Goal: Task Accomplishment & Management: Complete application form

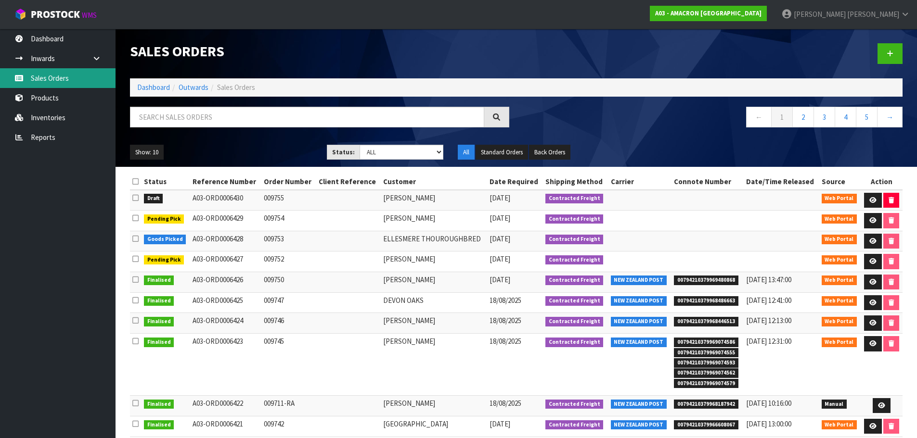
click at [47, 79] on link "Sales Orders" at bounding box center [57, 78] width 115 height 20
click at [896, 56] on link at bounding box center [889, 53] width 25 height 21
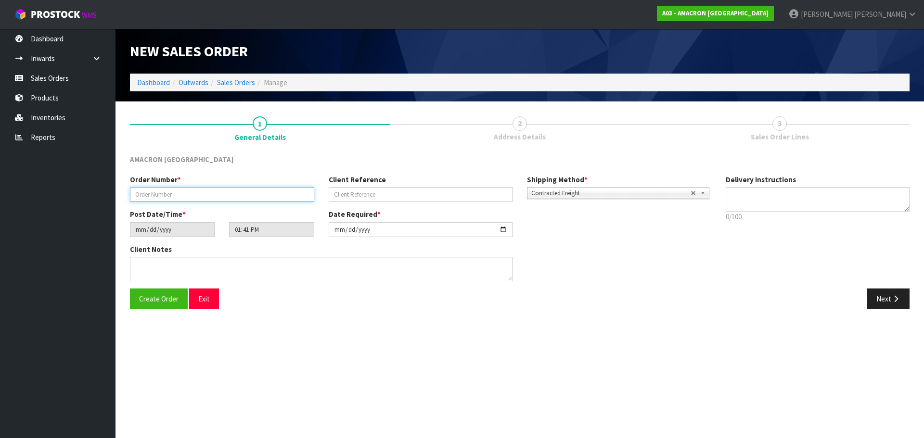
click at [163, 194] on input "text" at bounding box center [222, 194] width 184 height 15
type input "009756"
click at [891, 291] on button "Next" at bounding box center [888, 299] width 42 height 21
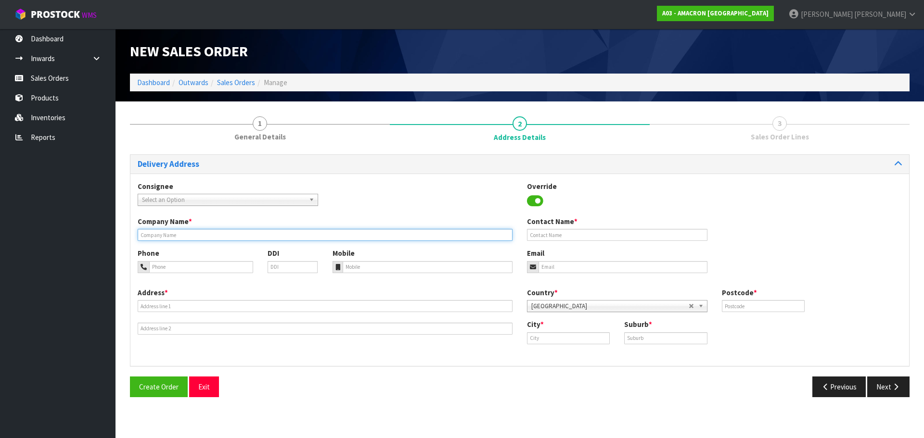
click at [150, 231] on input "text" at bounding box center [325, 235] width 375 height 12
click at [207, 233] on input "text" at bounding box center [325, 235] width 375 height 12
paste input "[PERSON_NAME]"
type input "[PERSON_NAME]"
click at [204, 262] on input "tel" at bounding box center [201, 267] width 104 height 12
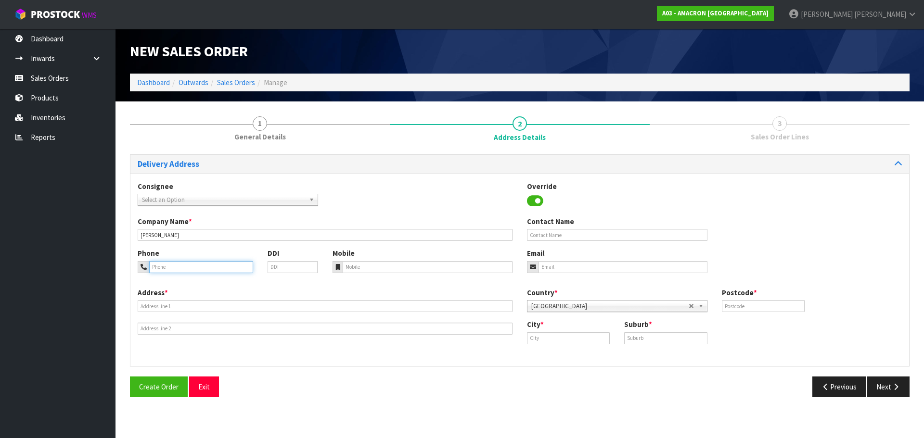
paste input "+ [PHONE_NUMBER]"
type input "+ [PHONE_NUMBER]"
paste input "+ [PHONE_NUMBER]"
click at [380, 269] on input "tel" at bounding box center [428, 267] width 170 height 12
type input "+ [PHONE_NUMBER]"
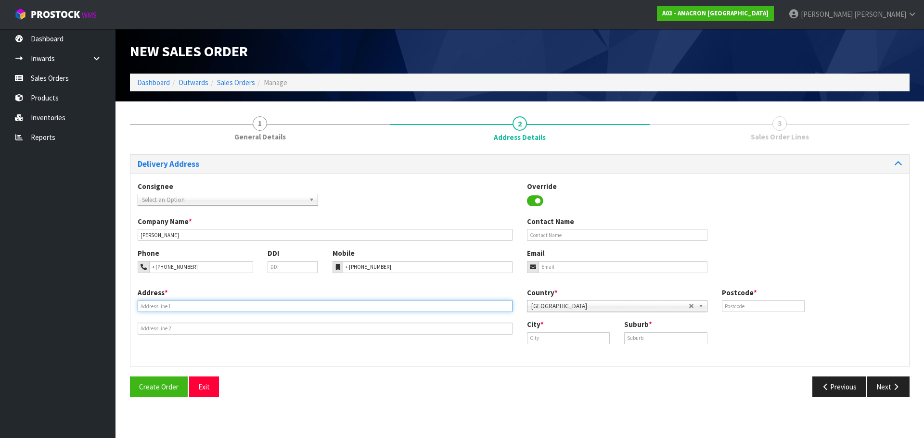
click at [175, 311] on input "text" at bounding box center [325, 306] width 375 height 12
paste input "[STREET_ADDRESS]"
type input "[STREET_ADDRESS]"
click at [583, 343] on input "text" at bounding box center [568, 339] width 83 height 12
paste input "[GEOGRAPHIC_DATA]"
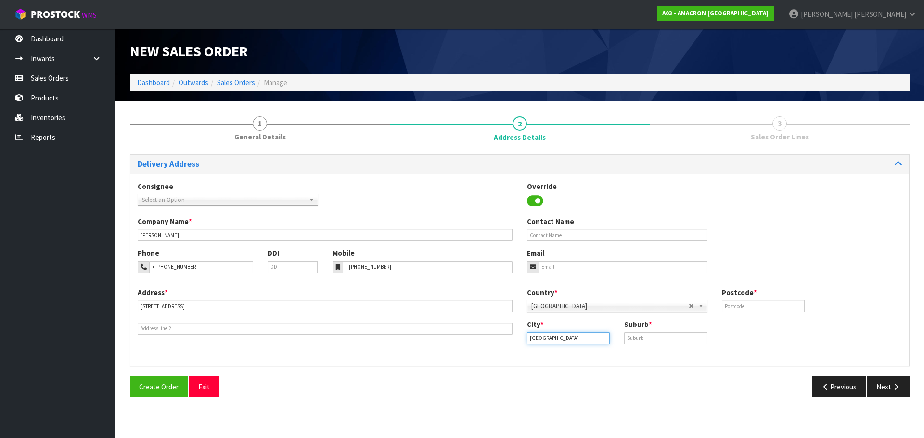
type input "[GEOGRAPHIC_DATA]"
click at [670, 339] on input "text" at bounding box center [665, 339] width 83 height 12
paste input "TAURANGA"
type input "TAURANGA"
click at [746, 307] on input "text" at bounding box center [763, 306] width 83 height 12
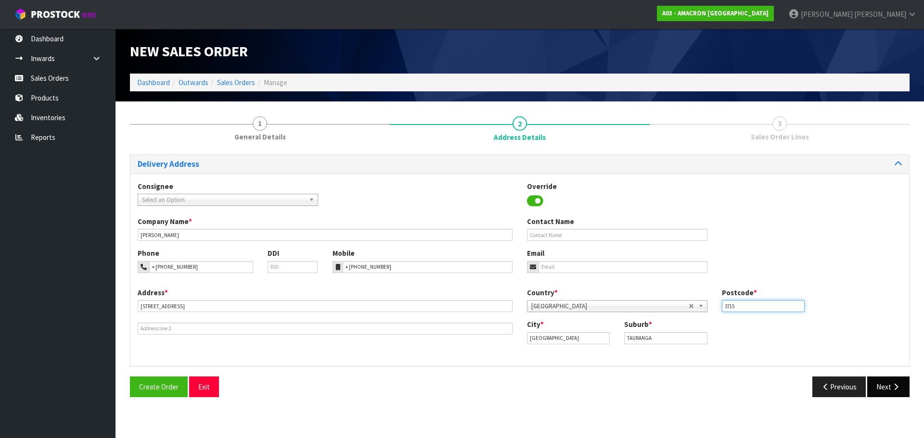
type input "3715"
click at [877, 387] on button "Next" at bounding box center [888, 387] width 42 height 21
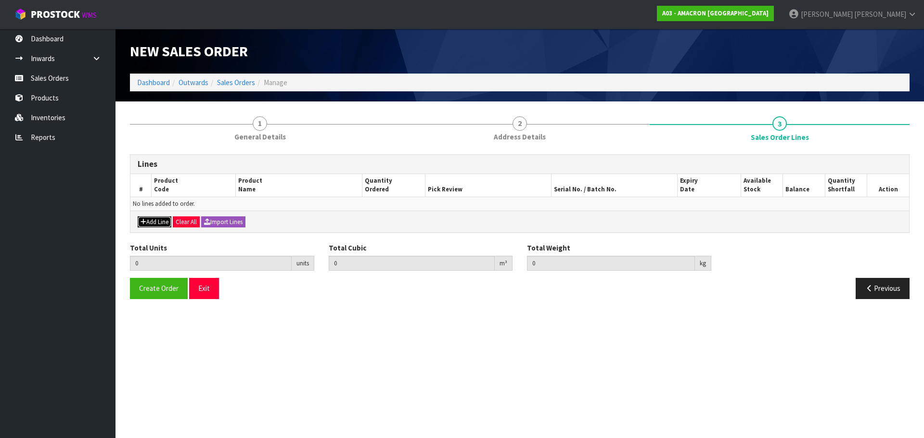
click at [152, 220] on button "Add Line" at bounding box center [155, 223] width 34 height 12
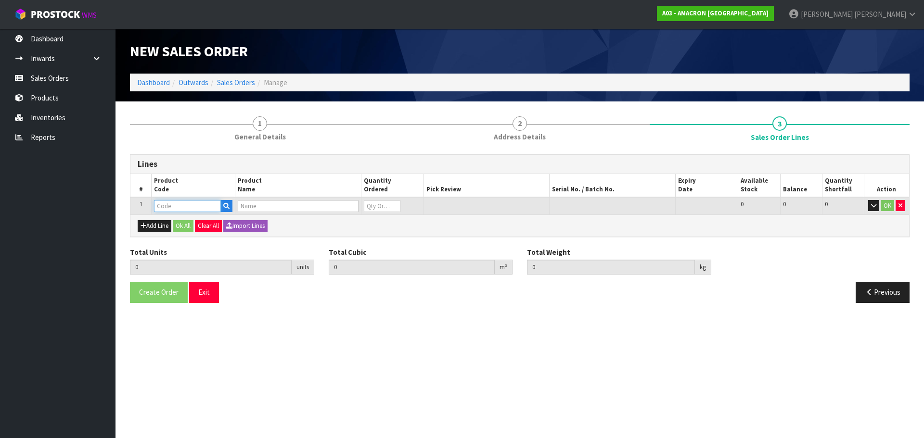
click at [176, 201] on input "text" at bounding box center [187, 206] width 67 height 12
type input "PVRS"
click at [192, 228] on link "PVRS 5" at bounding box center [192, 222] width 76 height 13
type input "PVRS5"
type input "0.000000"
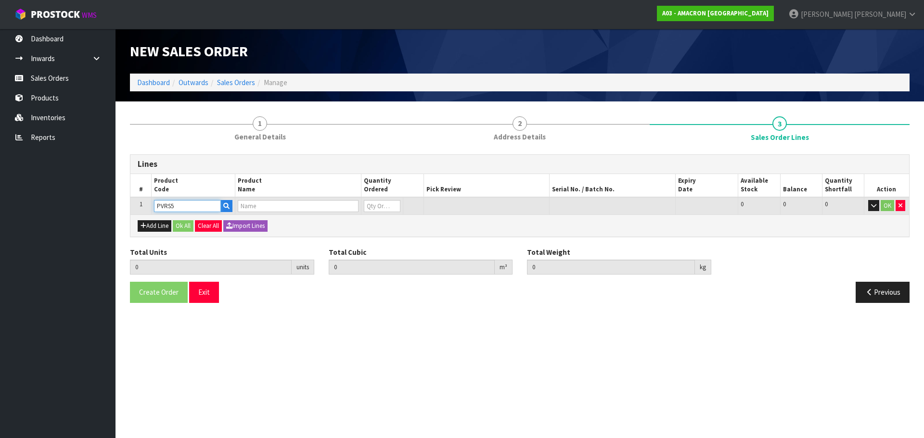
type input "0.000"
type input "PLUSVITAL RACING SYRUP 5L"
type input "0"
click at [377, 202] on input "0" at bounding box center [382, 206] width 37 height 12
type input "0"
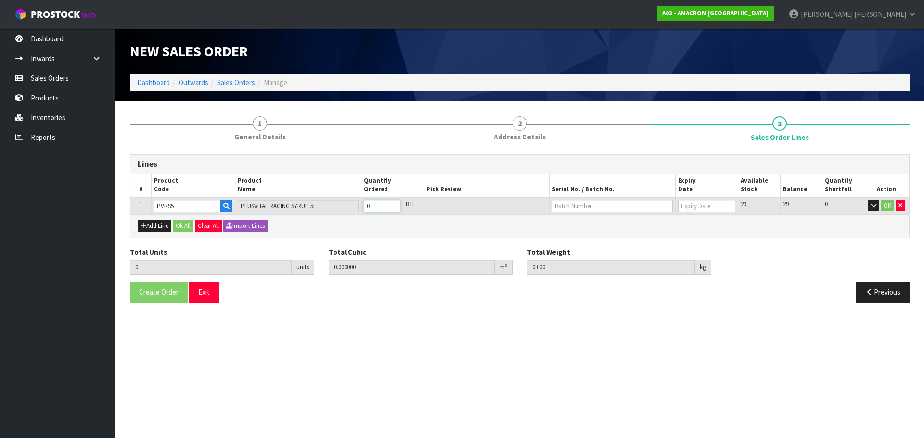
type input "0"
type input "2"
type input "0.01914"
type input "13"
type input "2"
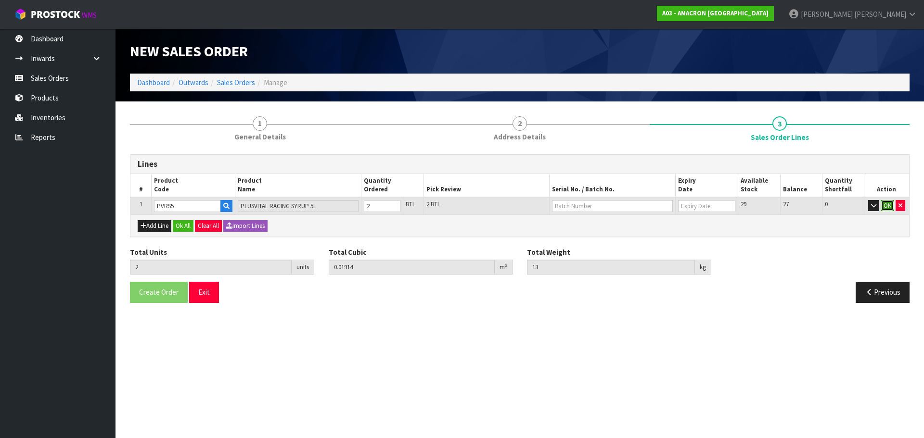
click at [892, 208] on button "OK" at bounding box center [887, 206] width 13 height 12
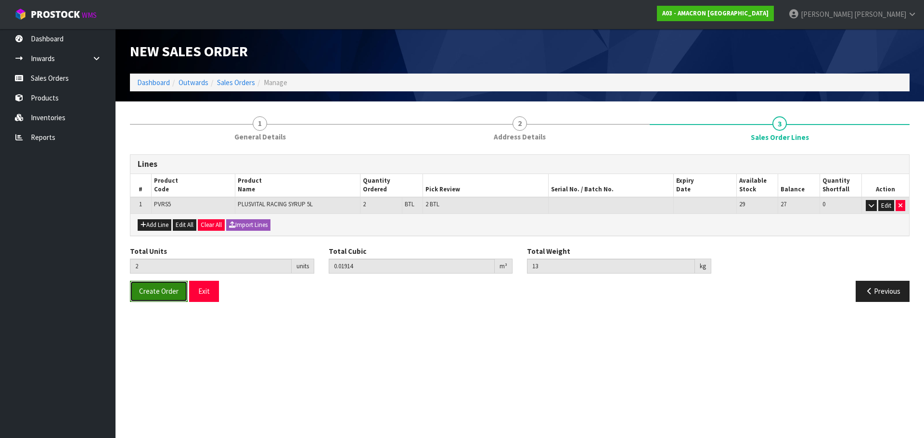
click at [144, 290] on span "Create Order" at bounding box center [158, 291] width 39 height 9
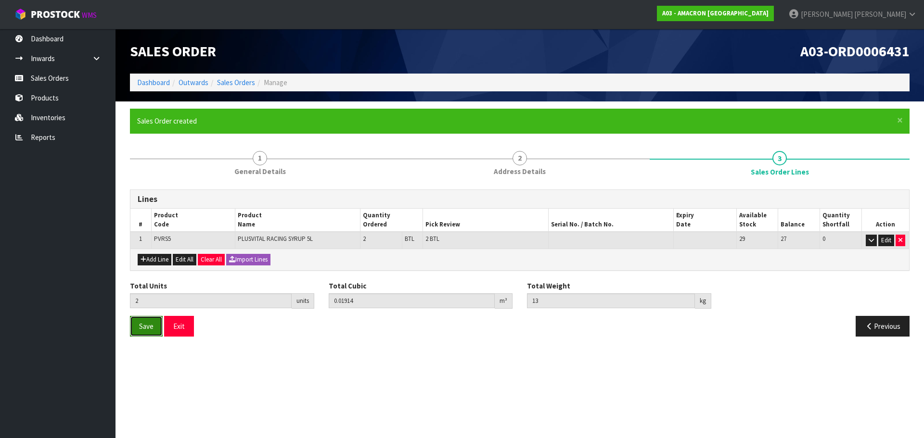
click at [133, 324] on button "Save" at bounding box center [146, 326] width 33 height 21
click at [63, 74] on link "Sales Orders" at bounding box center [57, 78] width 115 height 20
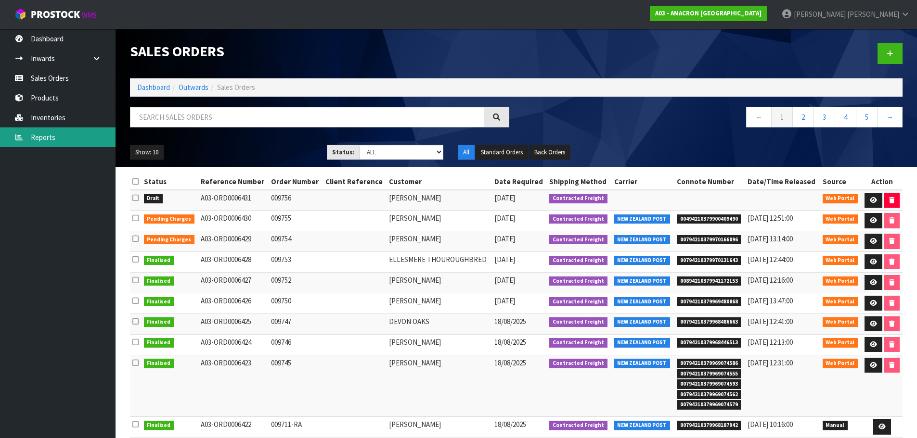
click at [63, 140] on link "Reports" at bounding box center [57, 138] width 115 height 20
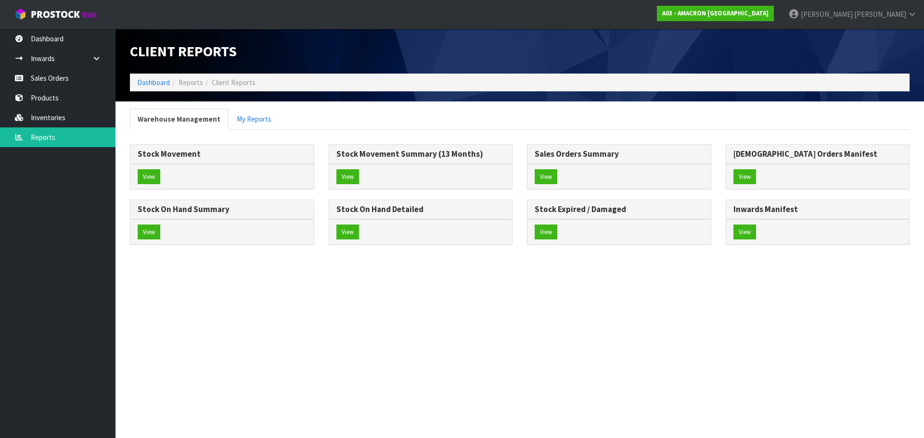
click at [357, 242] on div "View" at bounding box center [420, 232] width 183 height 26
click at [353, 232] on button "View" at bounding box center [347, 232] width 23 height 15
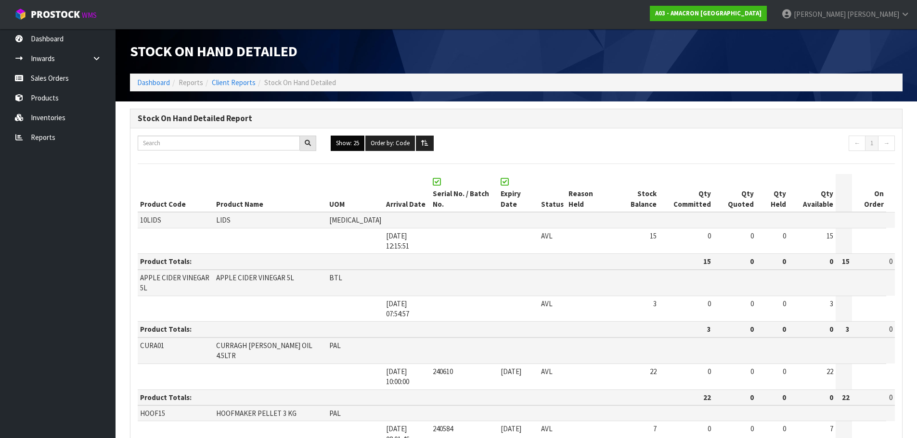
click at [357, 143] on button "Show: 25" at bounding box center [348, 143] width 34 height 15
click at [375, 230] on link "ALL" at bounding box center [369, 227] width 76 height 13
